Goal: Information Seeking & Learning: Learn about a topic

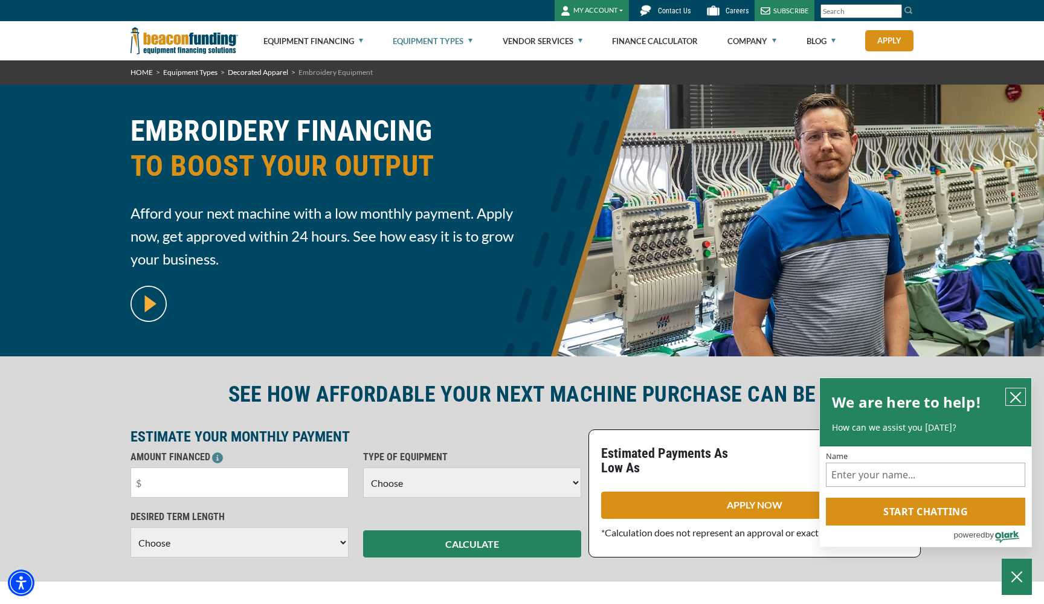
click at [1014, 395] on icon "close chatbox" at bounding box center [1016, 398] width 12 height 12
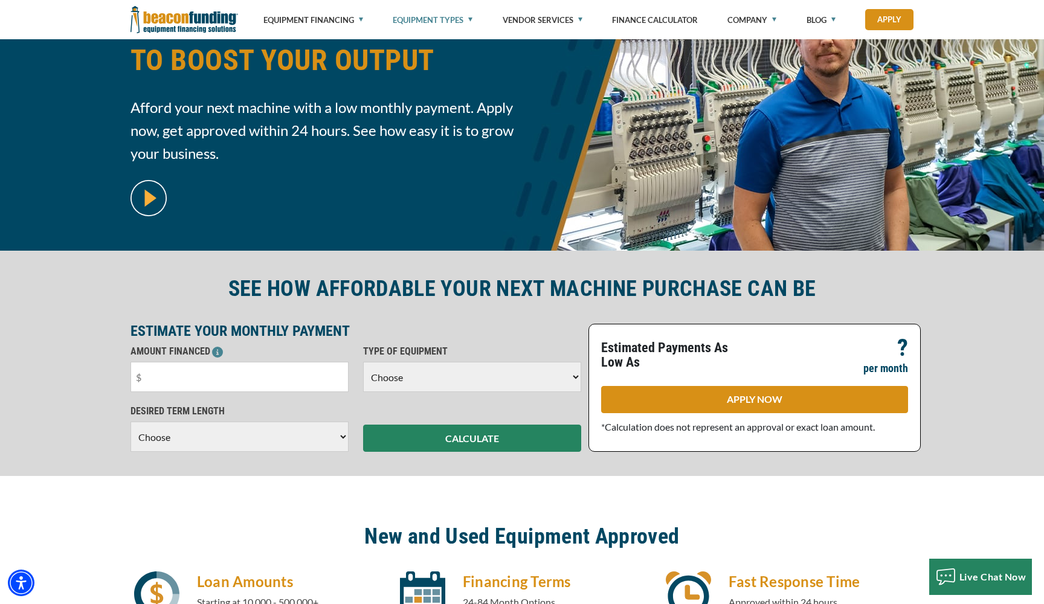
scroll to position [110, 0]
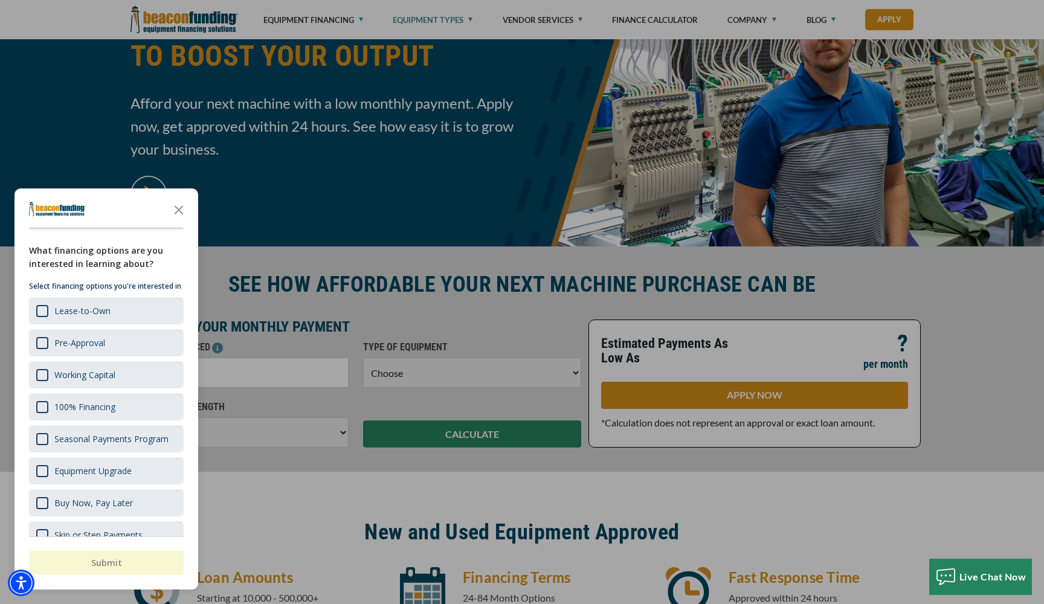
click at [222, 257] on div at bounding box center [522, 302] width 1044 height 604
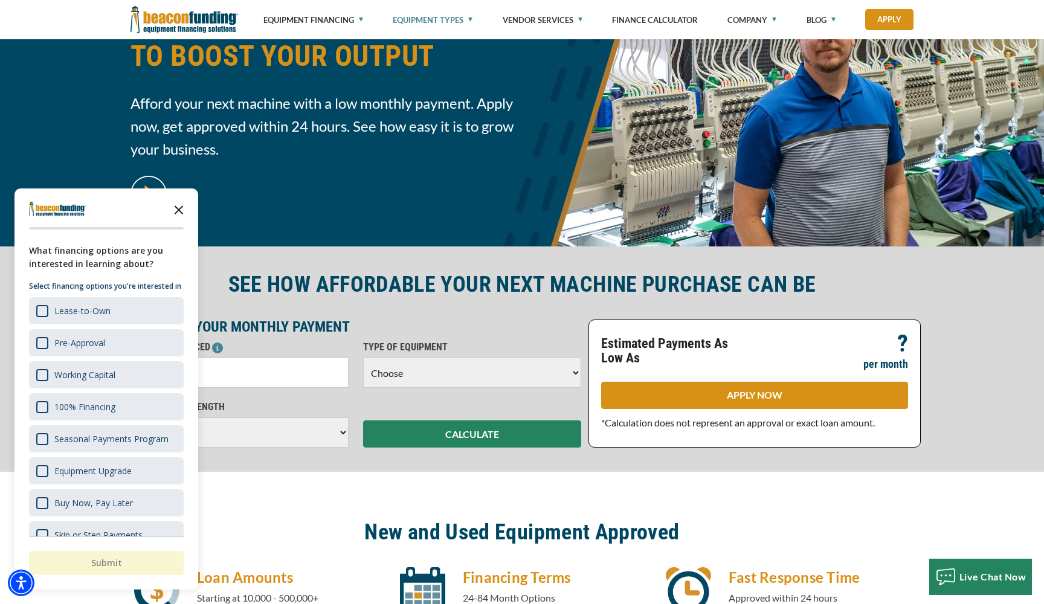
click at [182, 208] on icon "Close the survey" at bounding box center [179, 209] width 24 height 24
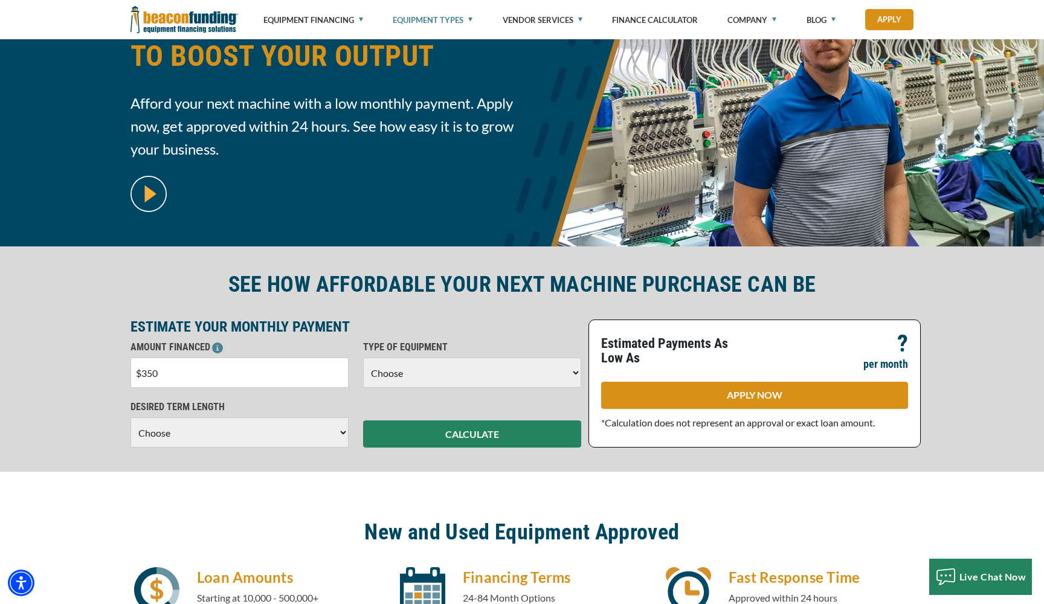
type input "$3,500"
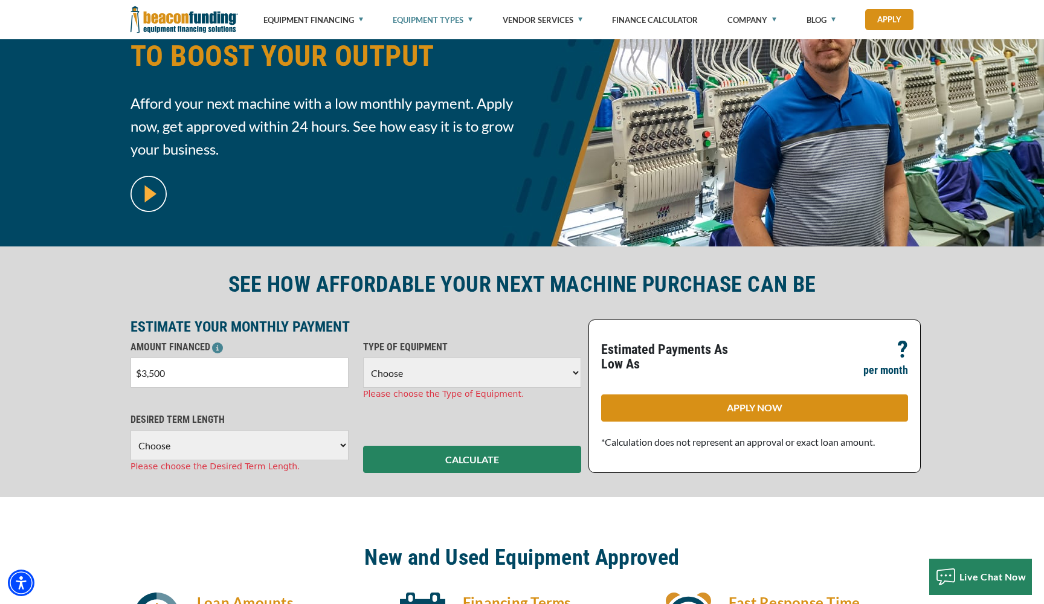
select select "1"
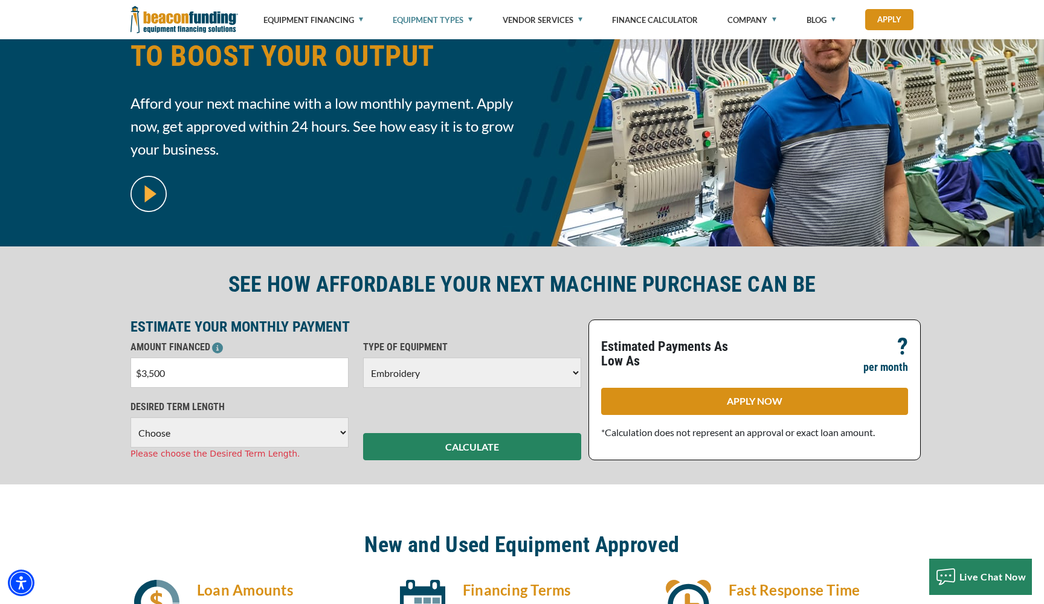
select select "60"
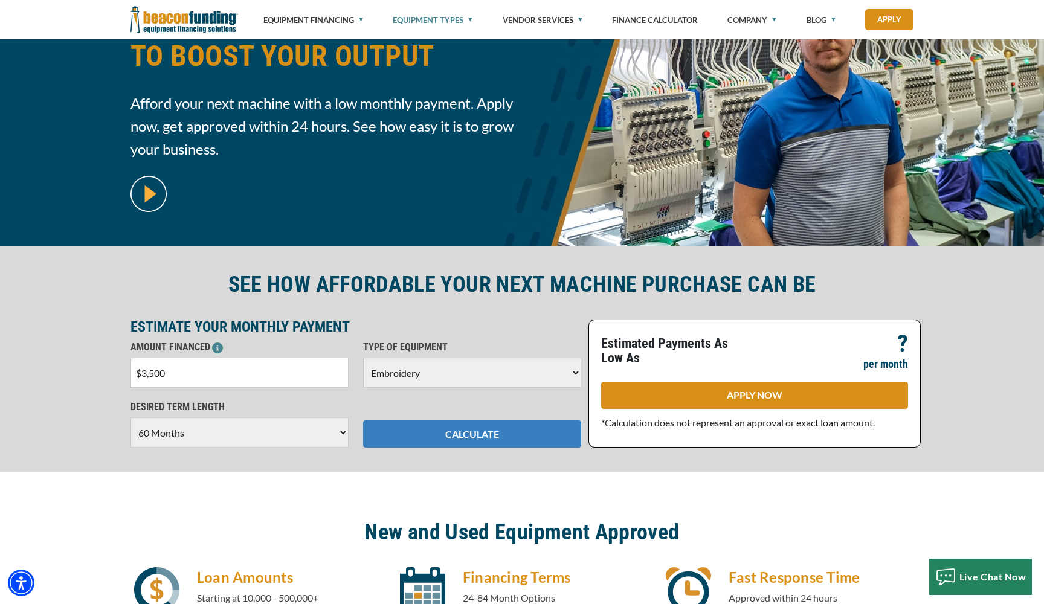
click at [427, 435] on button "CALCULATE" at bounding box center [472, 434] width 218 height 27
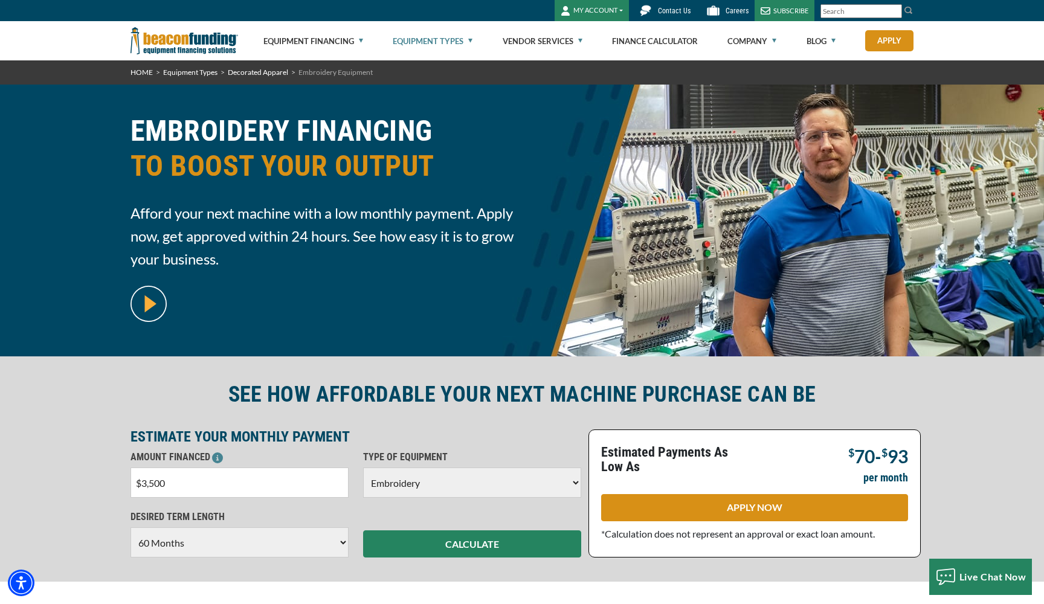
scroll to position [0, 0]
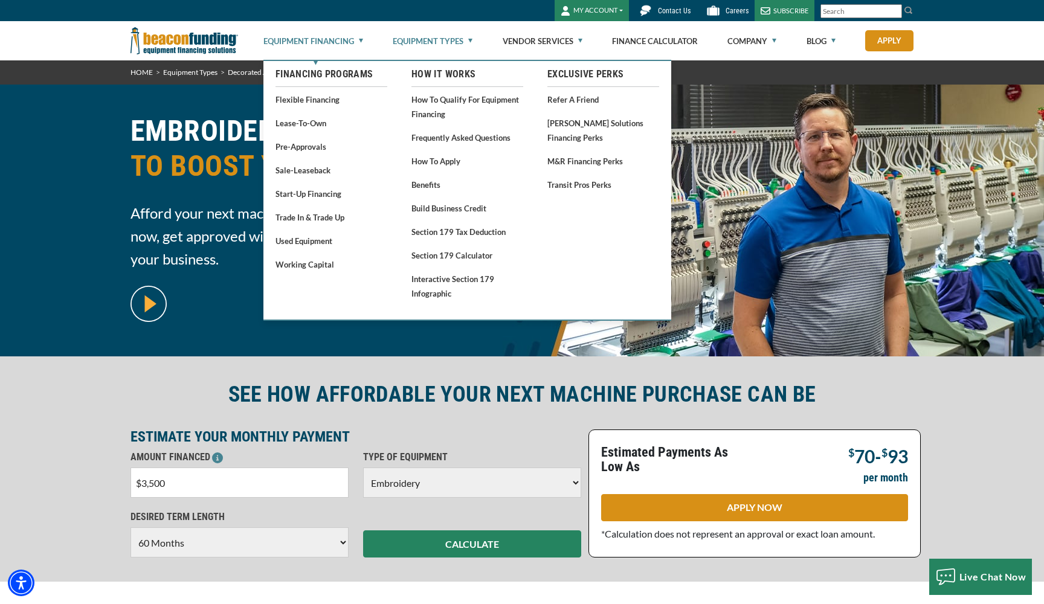
click at [360, 37] on link "Equipment Financing" at bounding box center [313, 41] width 100 height 39
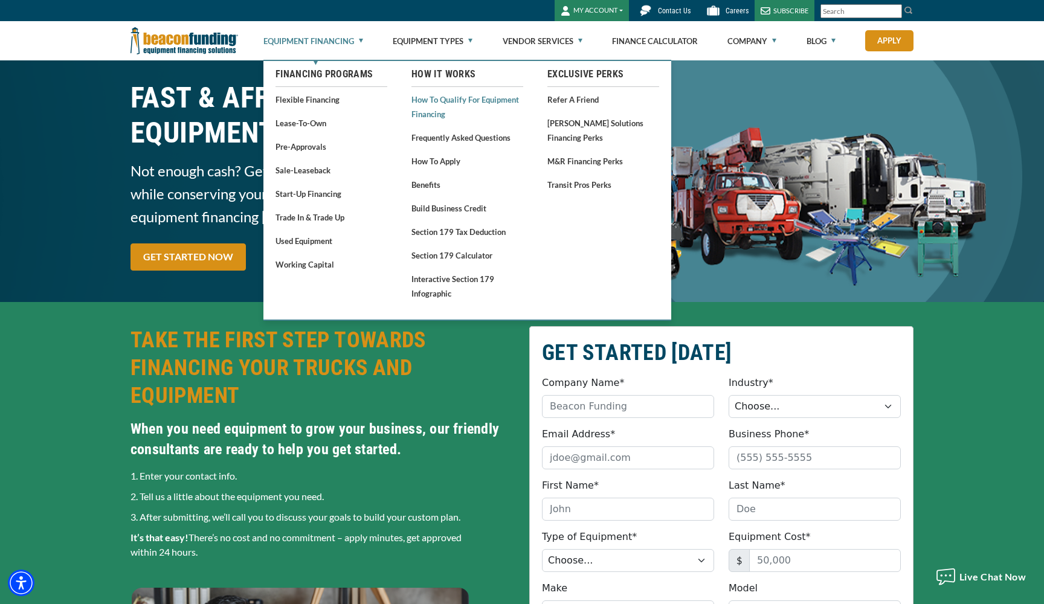
click at [427, 99] on link "How to Qualify for Equipment Financing" at bounding box center [467, 107] width 112 height 30
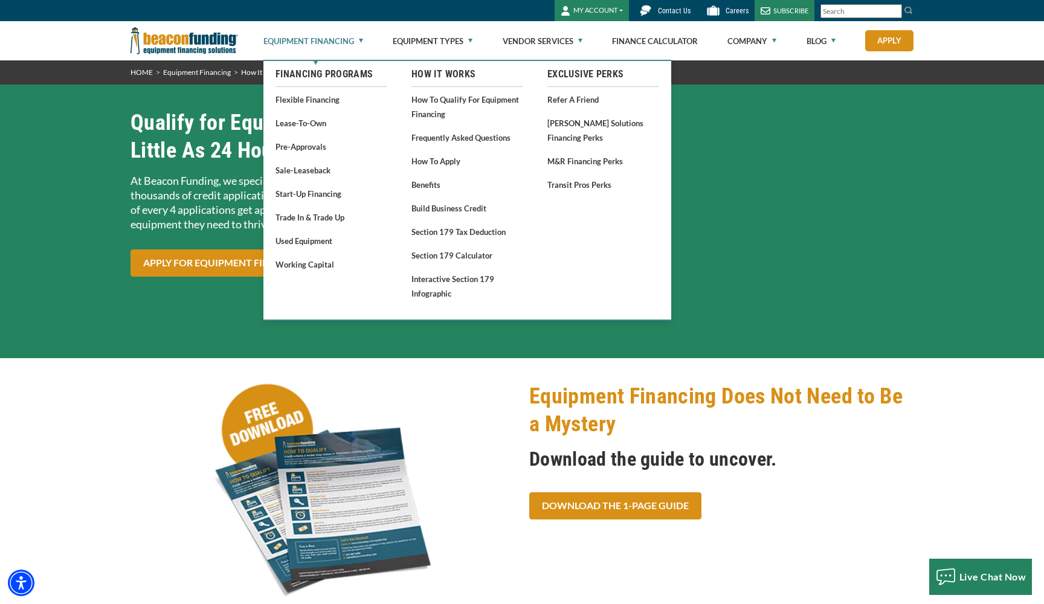
click at [336, 40] on link "Equipment Financing" at bounding box center [313, 41] width 100 height 39
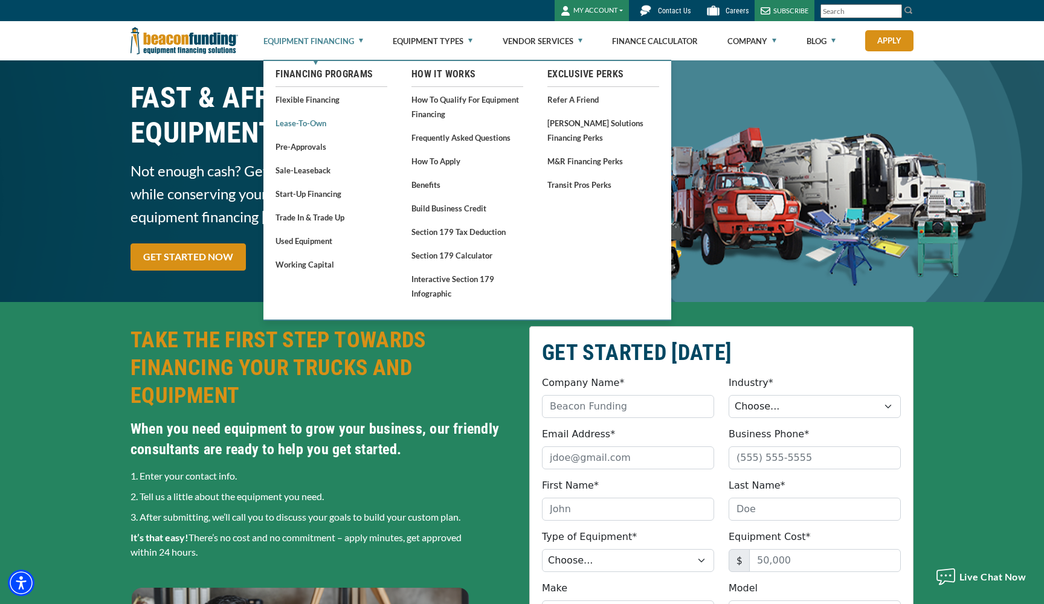
click at [320, 124] on link "Lease-To-Own" at bounding box center [332, 122] width 112 height 15
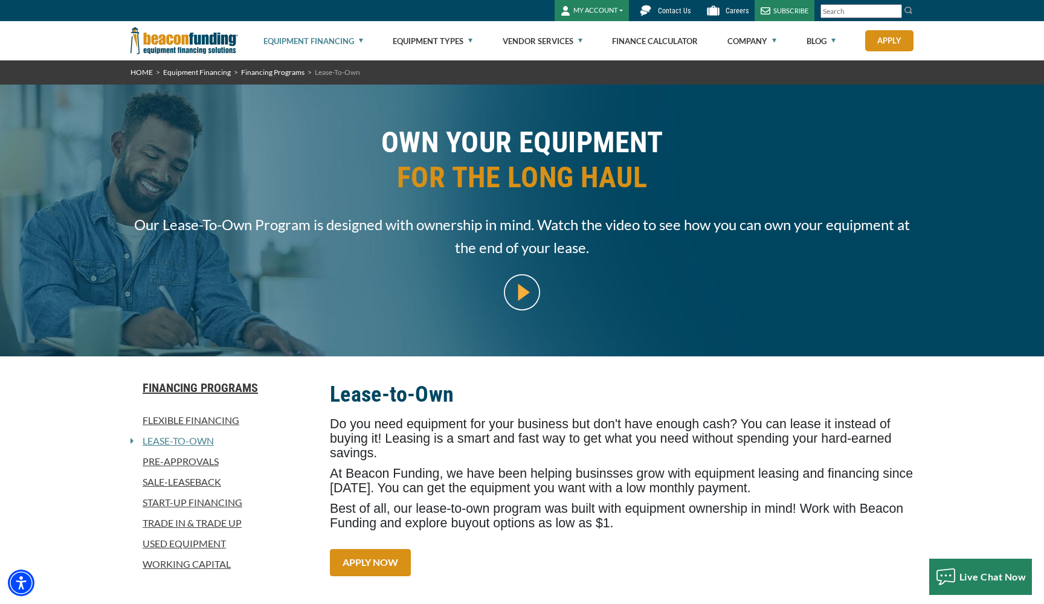
click at [527, 294] on img at bounding box center [522, 292] width 36 height 36
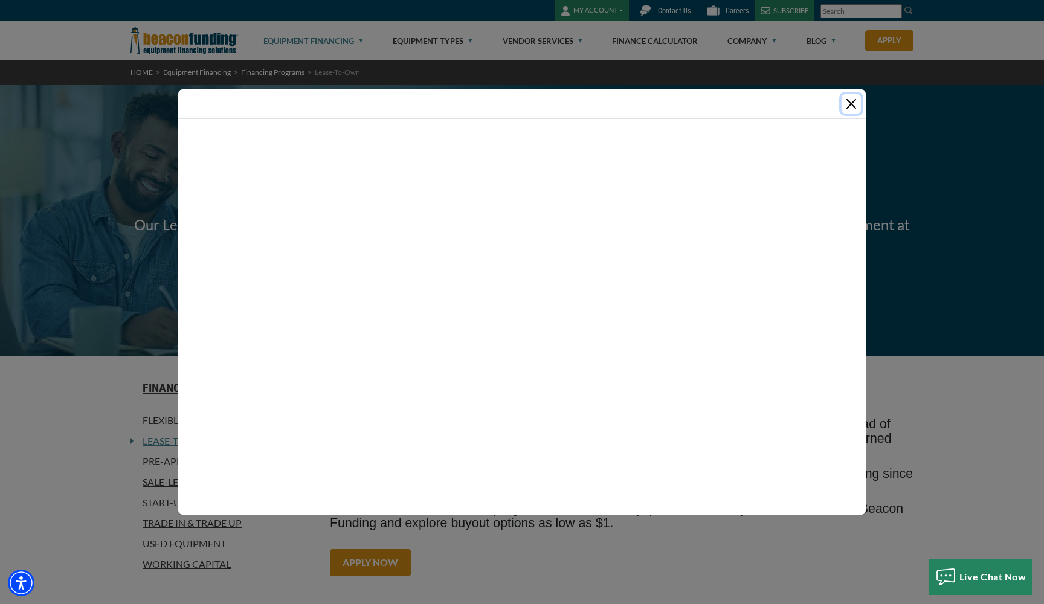
click at [853, 100] on button "Close" at bounding box center [851, 103] width 19 height 19
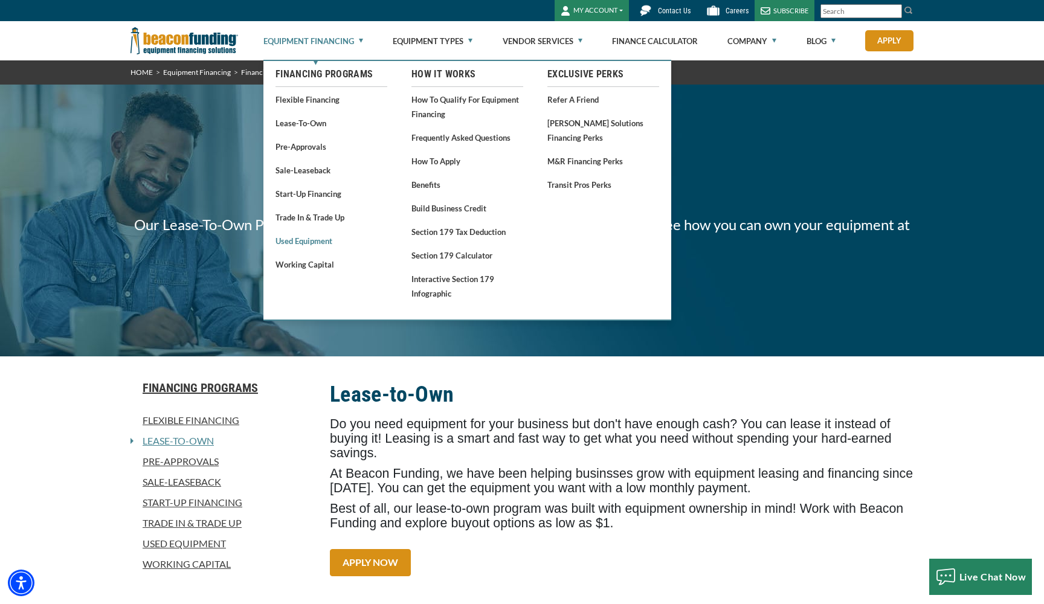
click at [316, 240] on link "Used Equipment" at bounding box center [332, 240] width 112 height 15
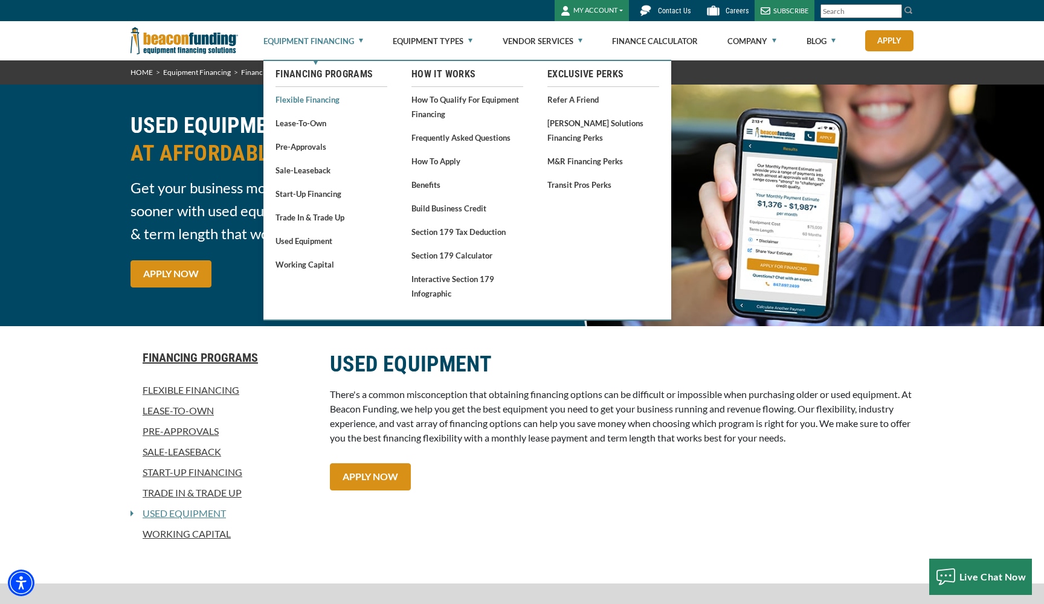
click at [331, 100] on link "Flexible Financing" at bounding box center [332, 99] width 112 height 15
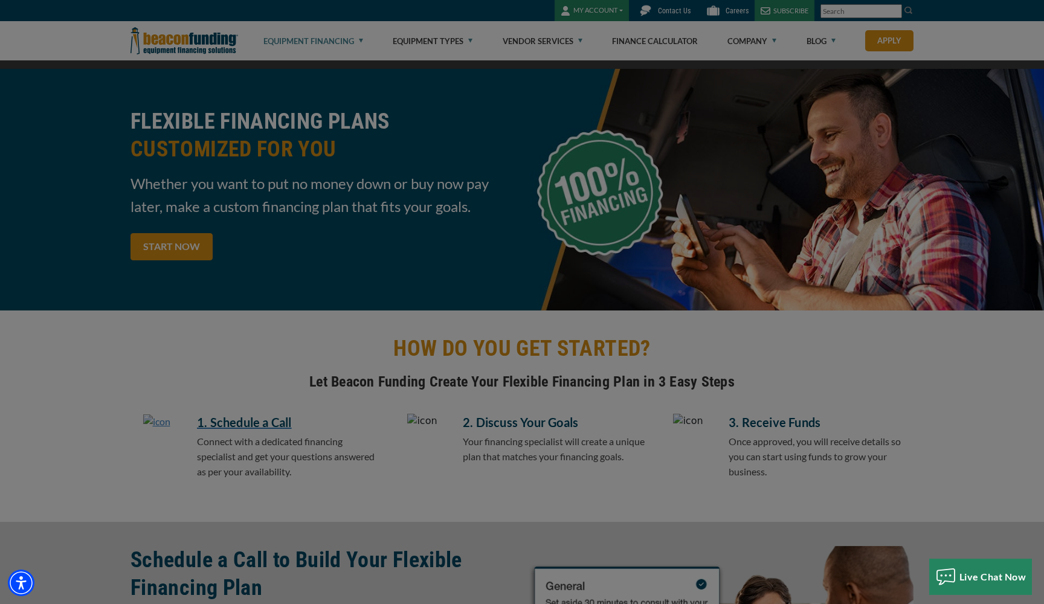
scroll to position [54, 0]
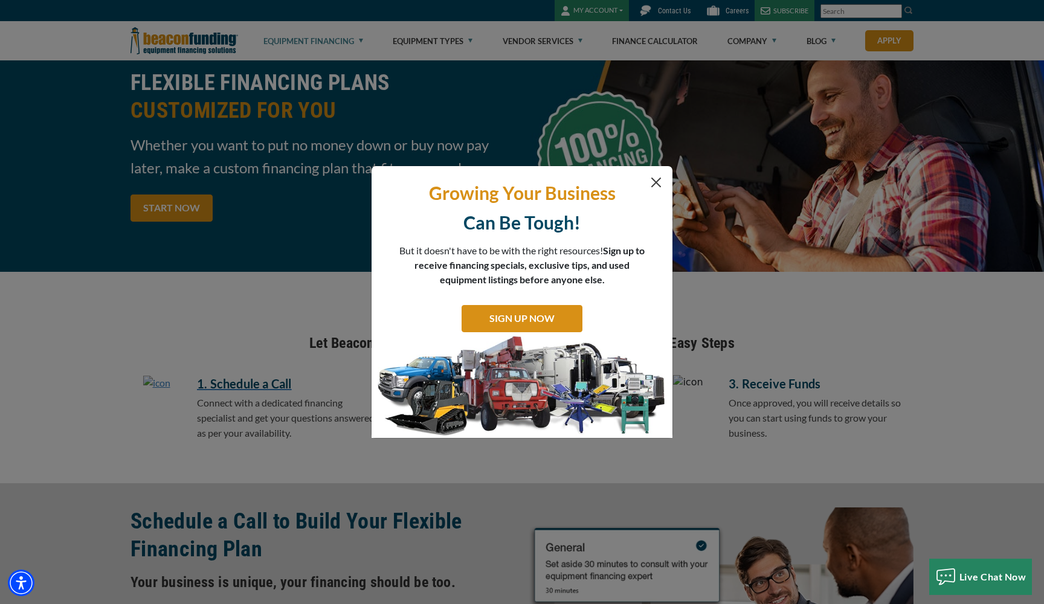
click at [654, 184] on button "Close" at bounding box center [656, 182] width 15 height 15
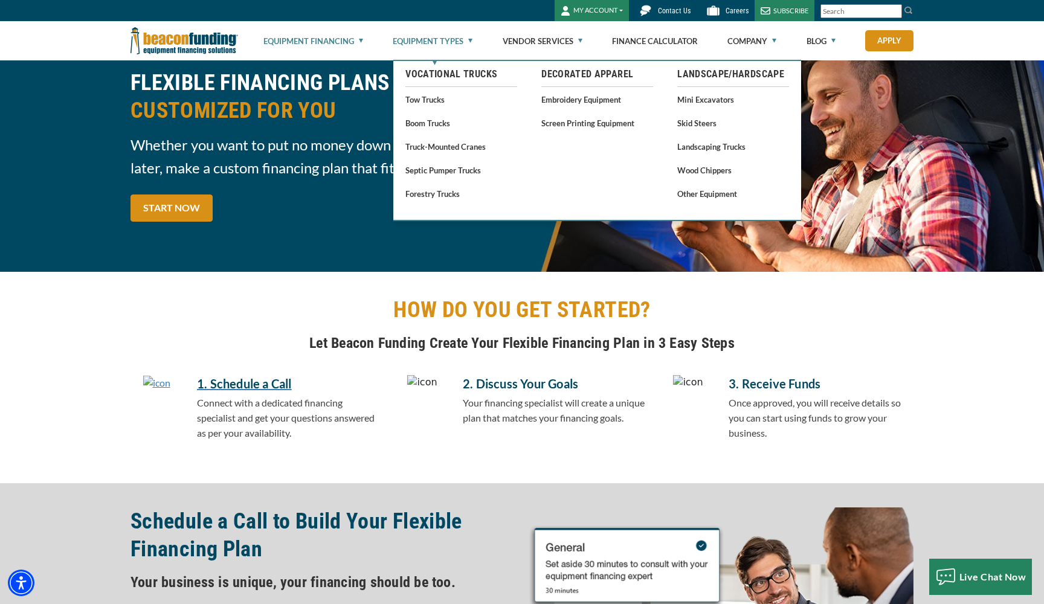
click at [431, 41] on link "Equipment Types" at bounding box center [433, 41] width 80 height 39
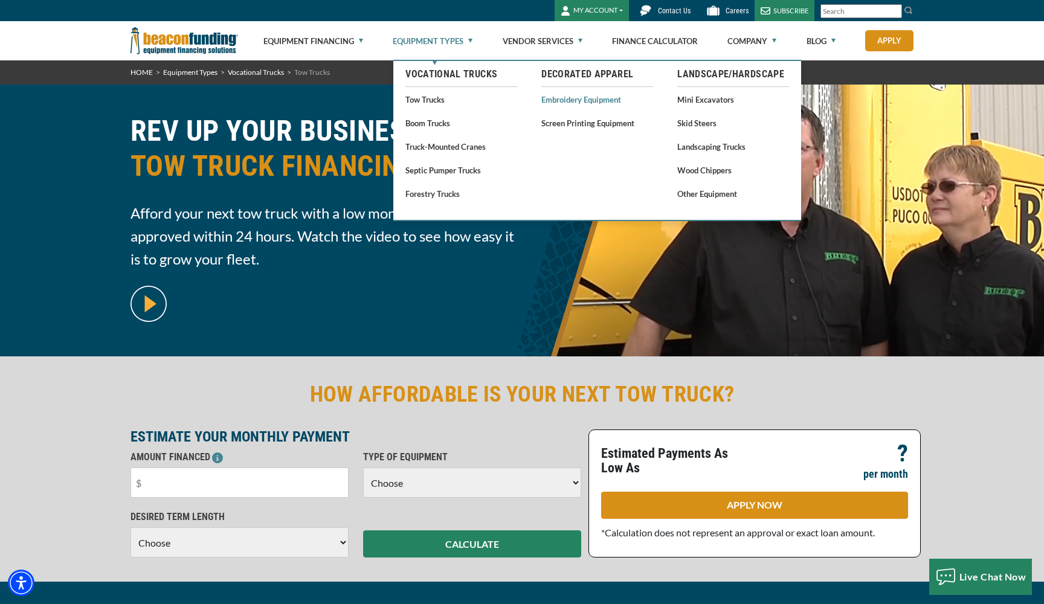
click at [555, 102] on link "Embroidery Equipment" at bounding box center [597, 99] width 112 height 15
